Goal: Task Accomplishment & Management: Complete application form

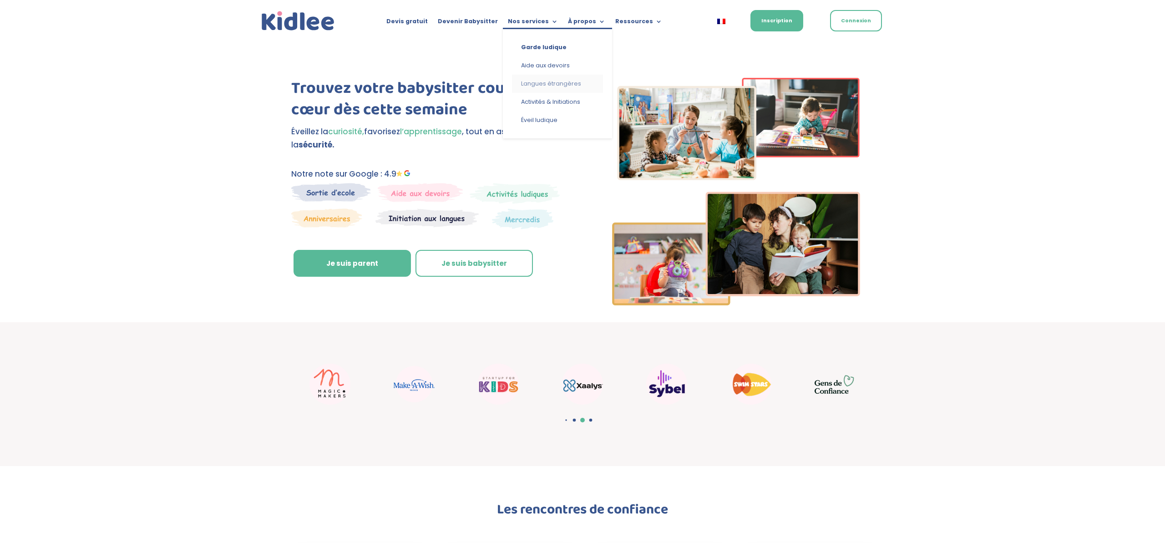
click at [542, 82] on link "Langues étrangères" at bounding box center [557, 84] width 91 height 18
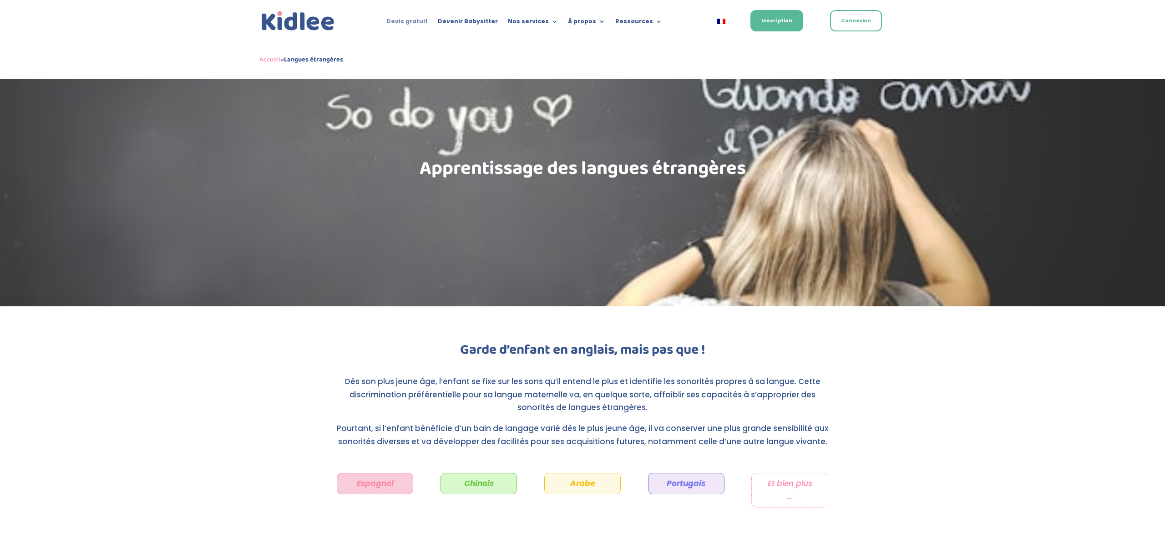
click at [416, 19] on link "Devis gratuit" at bounding box center [406, 23] width 41 height 10
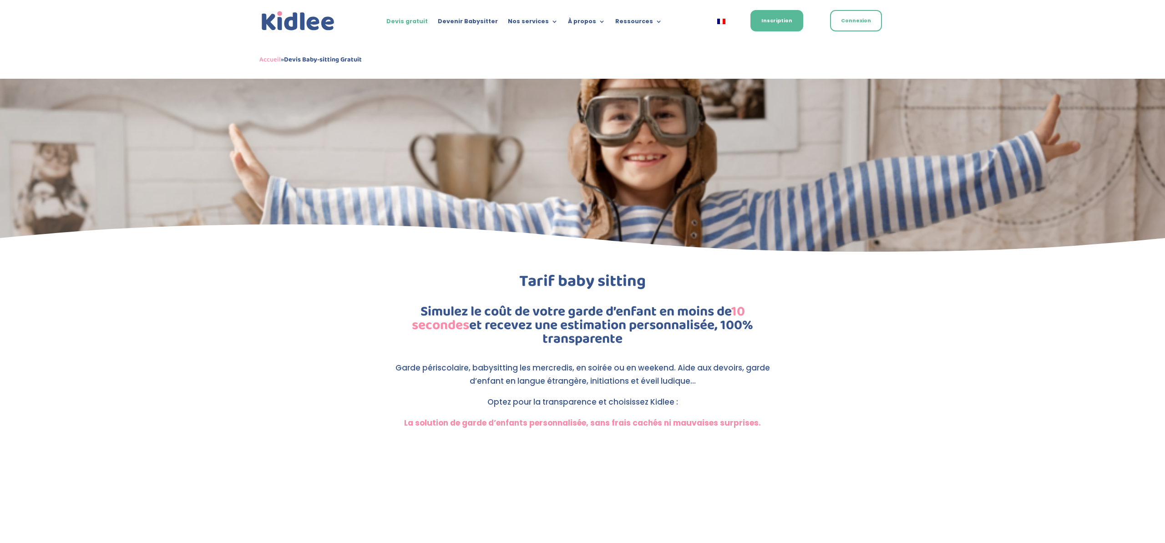
click at [305, 22] on img at bounding box center [297, 21] width 77 height 24
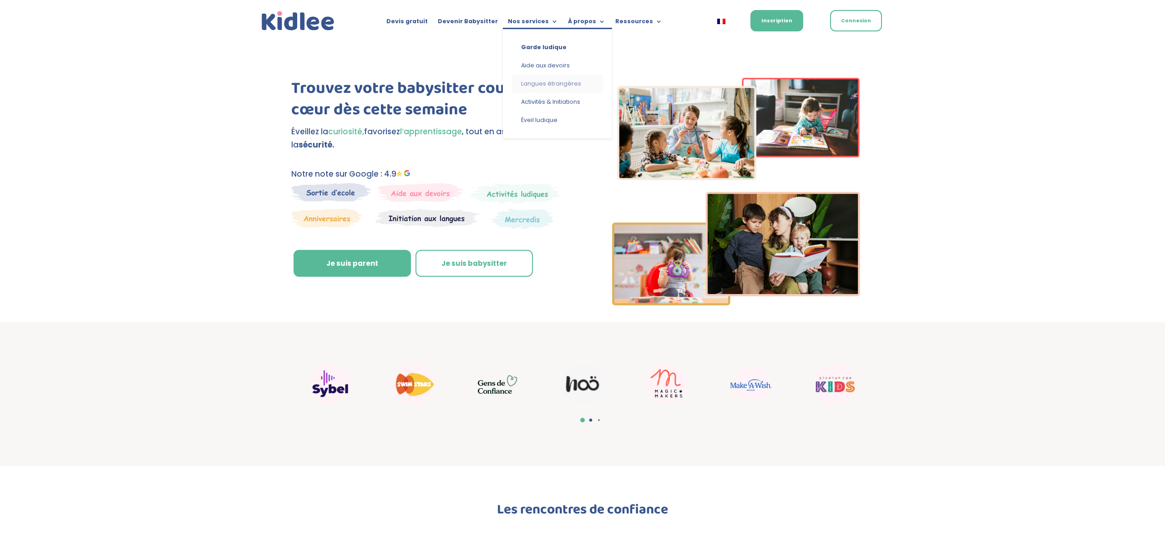
click at [547, 85] on link "Langues étrangères" at bounding box center [557, 84] width 91 height 18
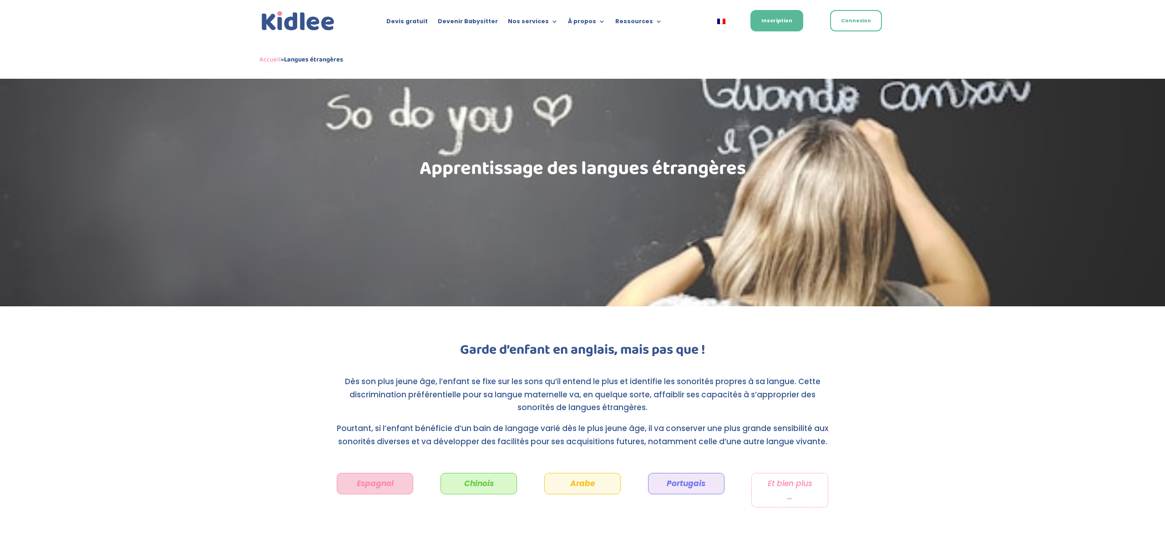
click at [317, 23] on img at bounding box center [297, 21] width 77 height 24
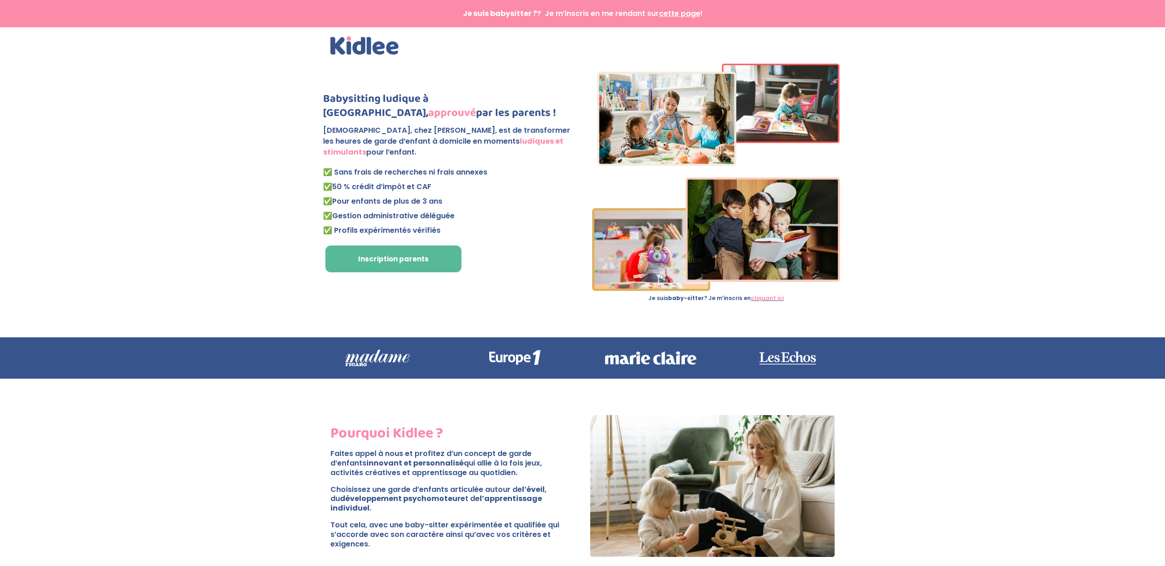
click at [546, 16] on p "Je suis babysitter ? ? Je m’inscris en me rendant sur cette page !" at bounding box center [582, 13] width 504 height 7
click at [490, 16] on strong "Je suis babysitter ?" at bounding box center [500, 13] width 74 height 10
